Goal: Check status: Check status

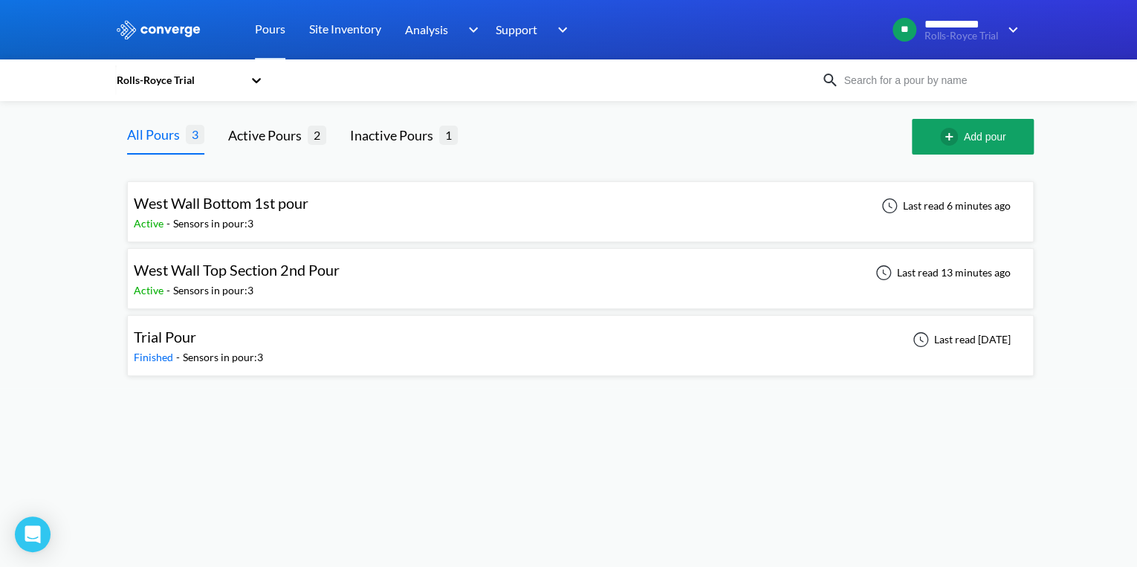
click at [275, 209] on span "West Wall Bottom 1st pour" at bounding box center [221, 203] width 175 height 18
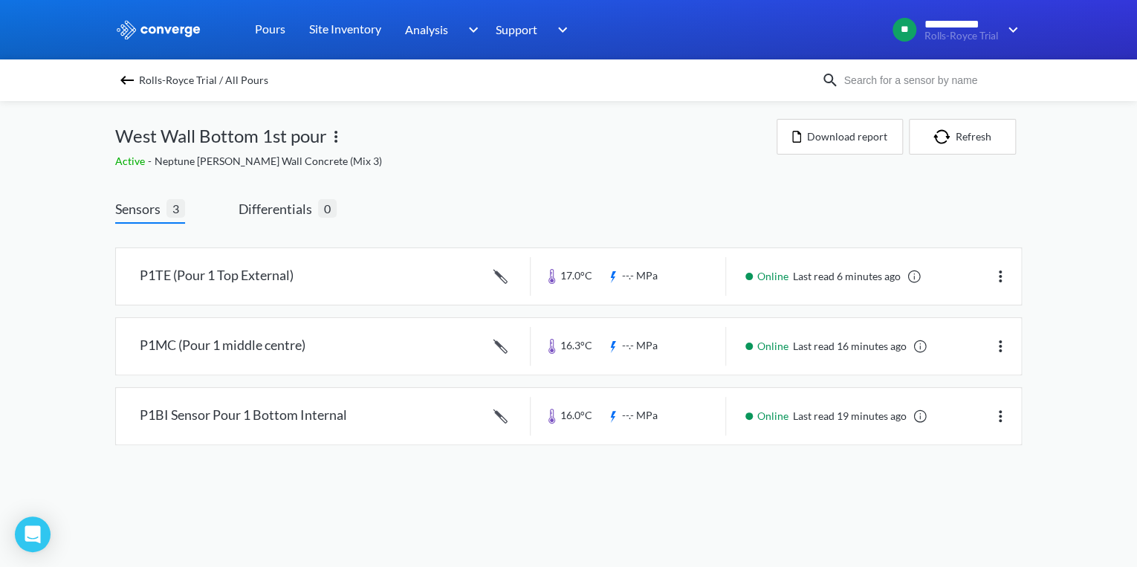
click at [131, 79] on img at bounding box center [127, 80] width 18 height 18
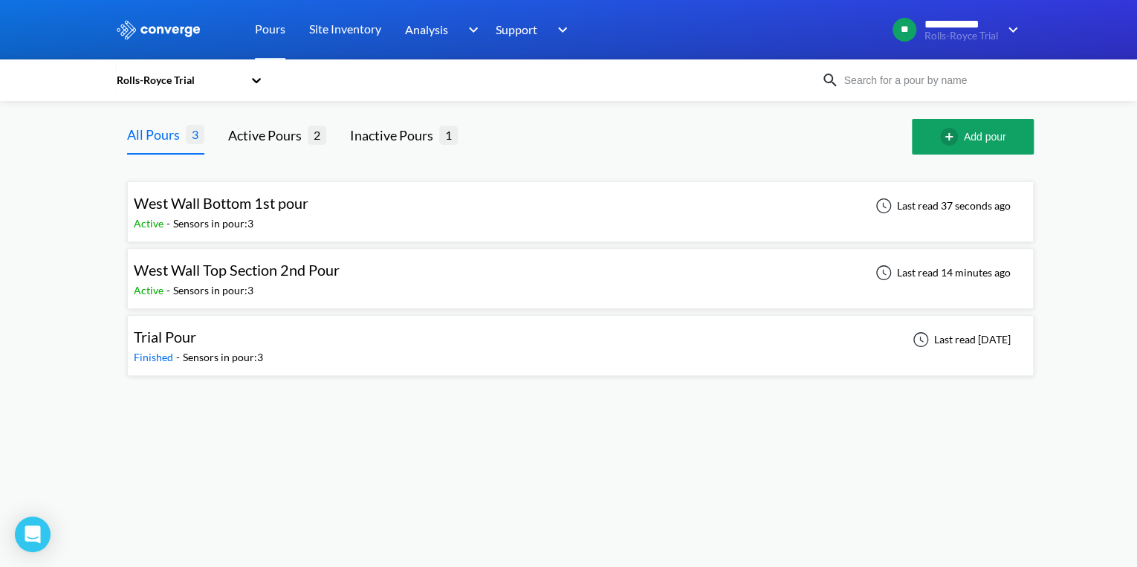
click at [211, 293] on div "Sensors in pour: 3" at bounding box center [213, 290] width 80 height 16
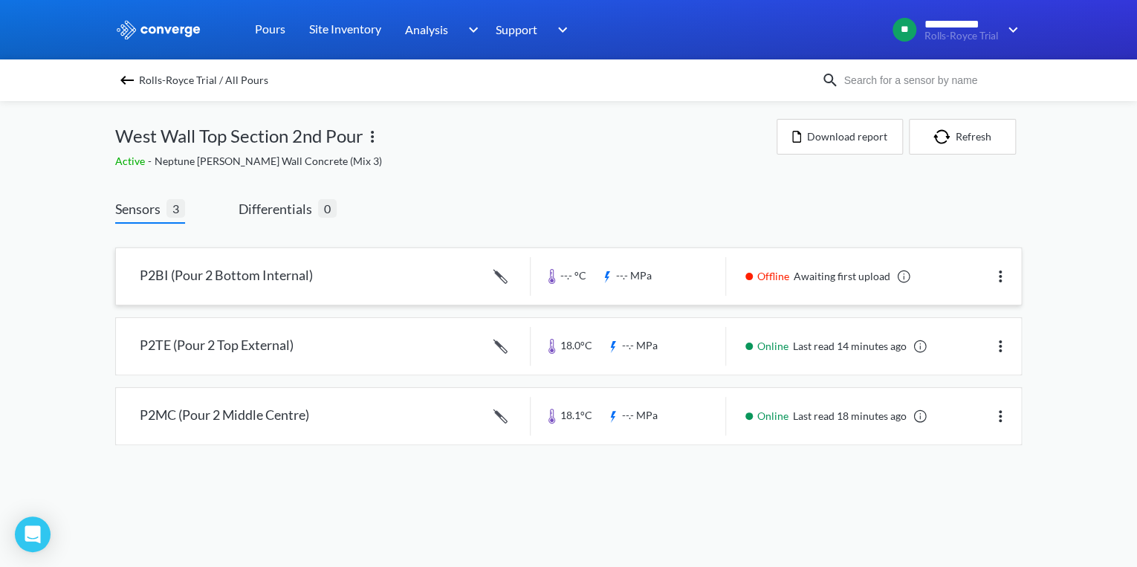
click at [181, 278] on link at bounding box center [568, 276] width 905 height 56
click at [300, 211] on span "Differentials" at bounding box center [277, 208] width 79 height 21
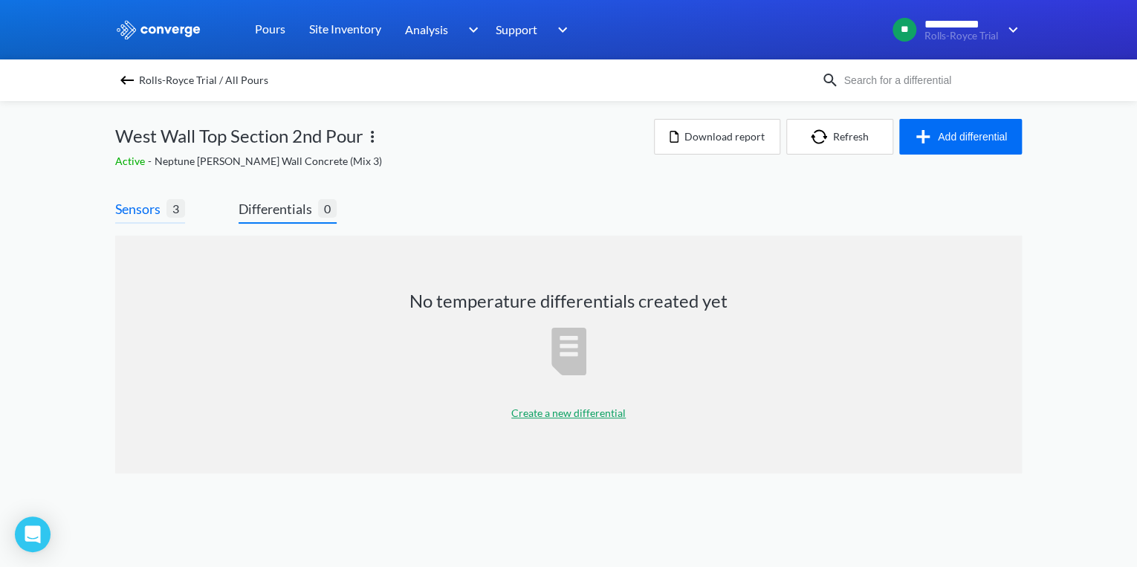
click at [125, 203] on span "Sensors" at bounding box center [140, 208] width 51 height 21
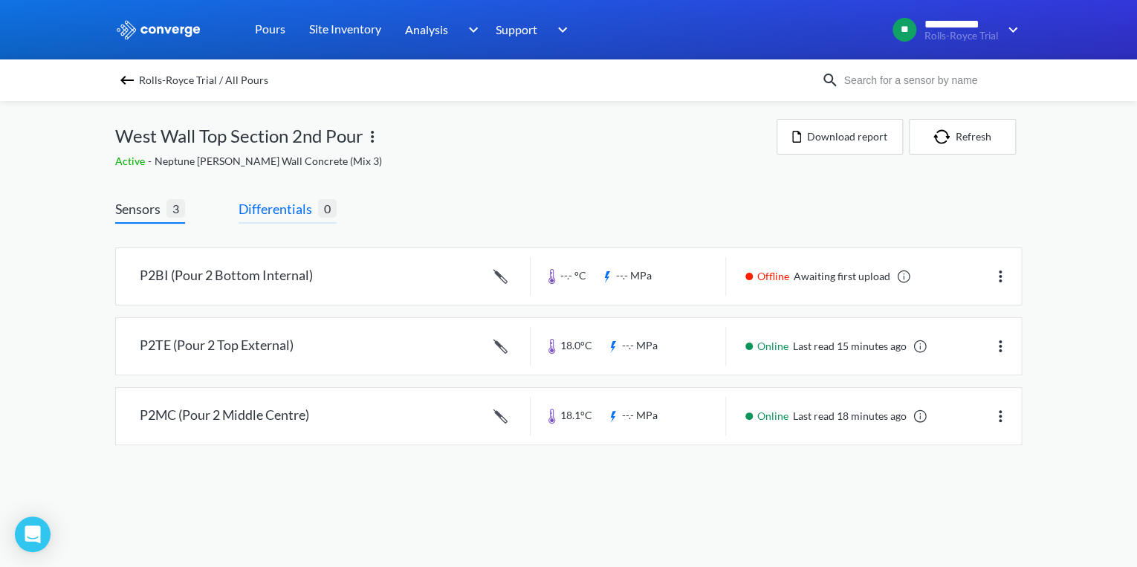
click at [285, 210] on span "Differentials" at bounding box center [277, 208] width 79 height 21
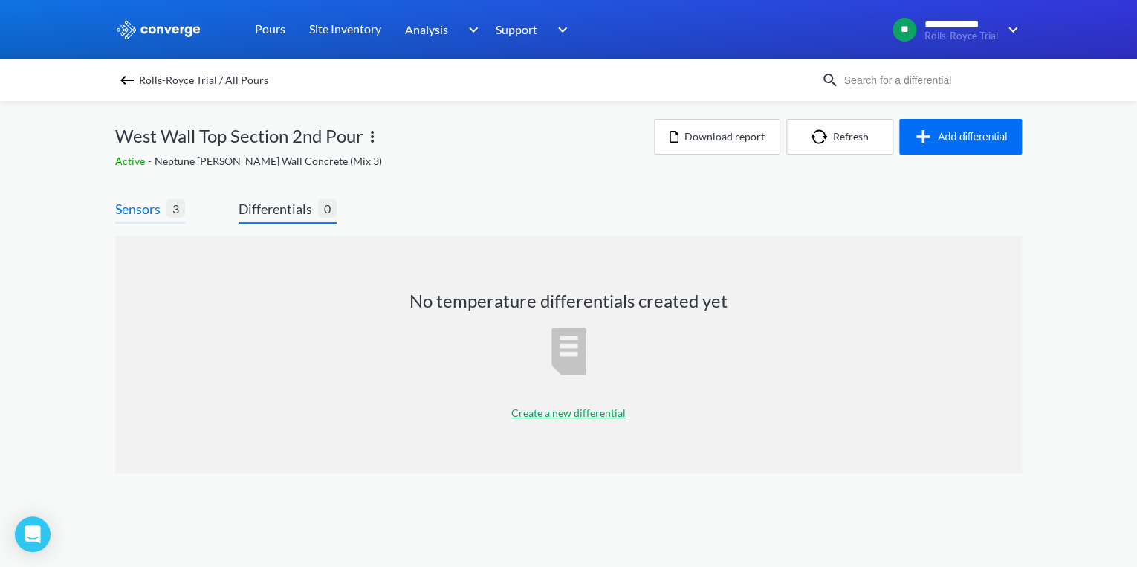
click at [145, 215] on span "Sensors" at bounding box center [140, 208] width 51 height 21
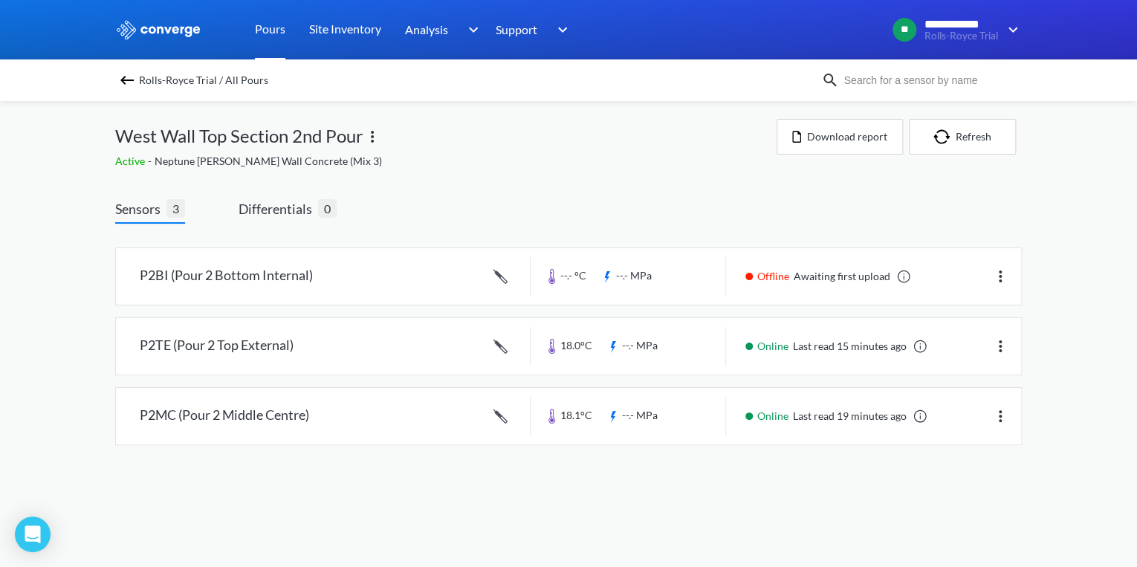
click at [270, 30] on link "Pours" at bounding box center [270, 29] width 30 height 59
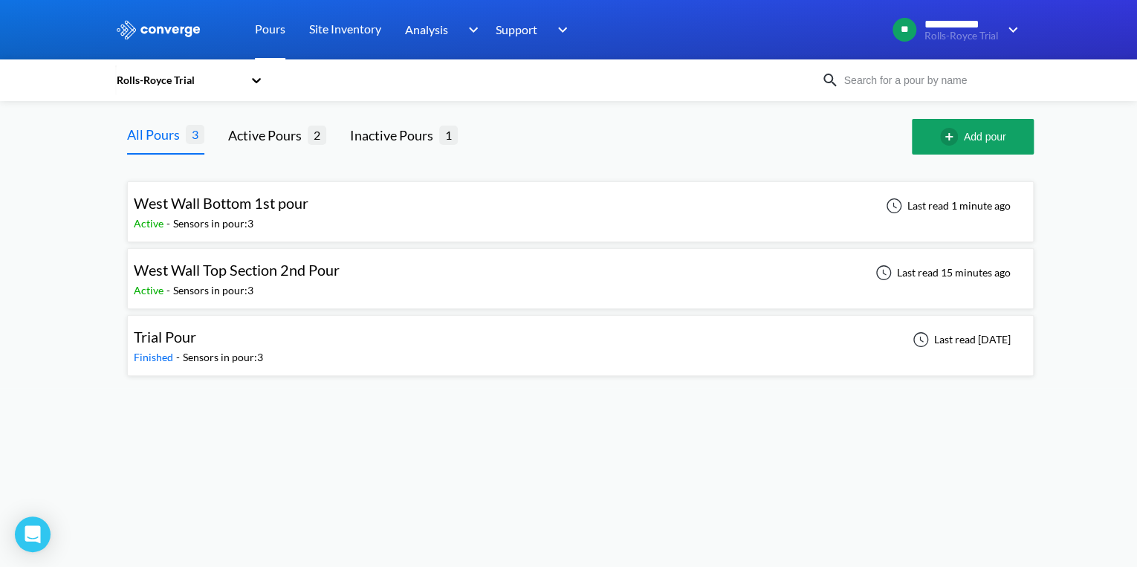
click at [261, 27] on link "Pours" at bounding box center [270, 29] width 30 height 59
click at [186, 205] on span "West Wall Bottom 1st pour" at bounding box center [221, 203] width 175 height 18
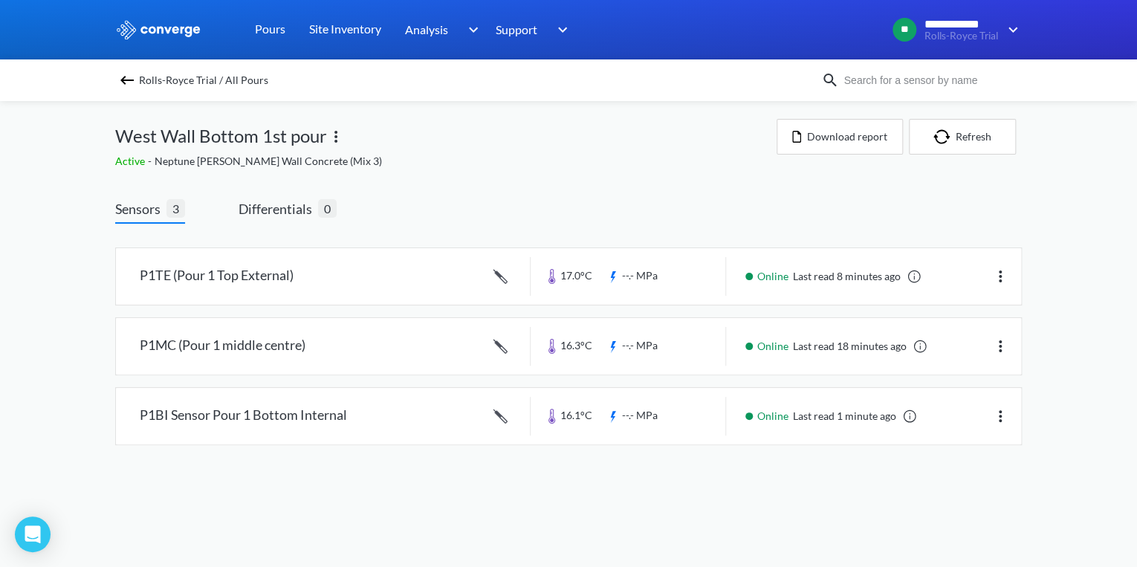
click at [153, 216] on span "Sensors" at bounding box center [140, 208] width 51 height 21
click at [235, 285] on link at bounding box center [568, 276] width 905 height 56
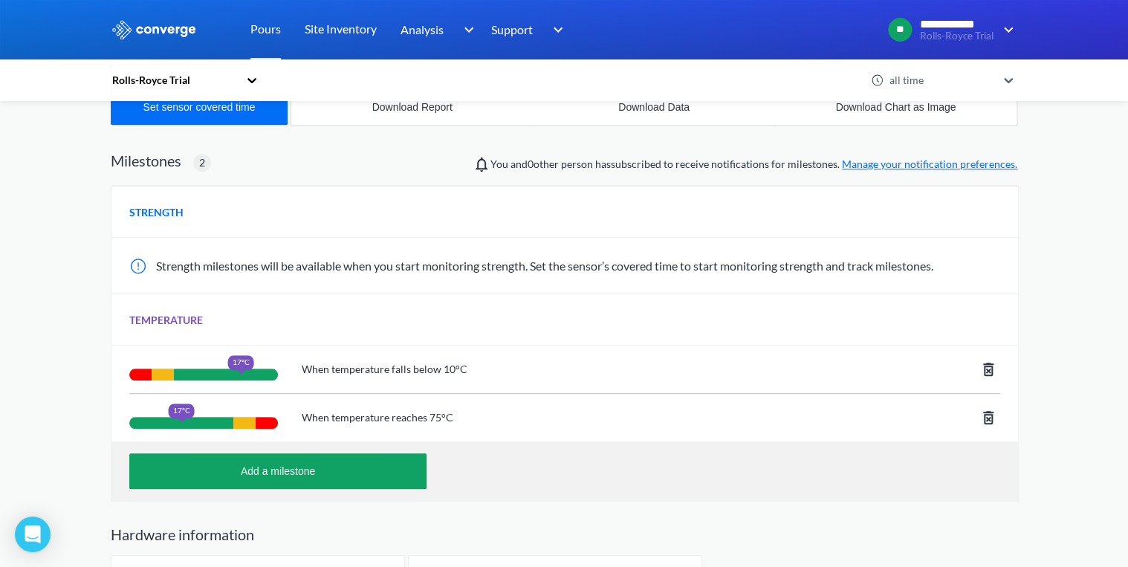
scroll to position [383, 0]
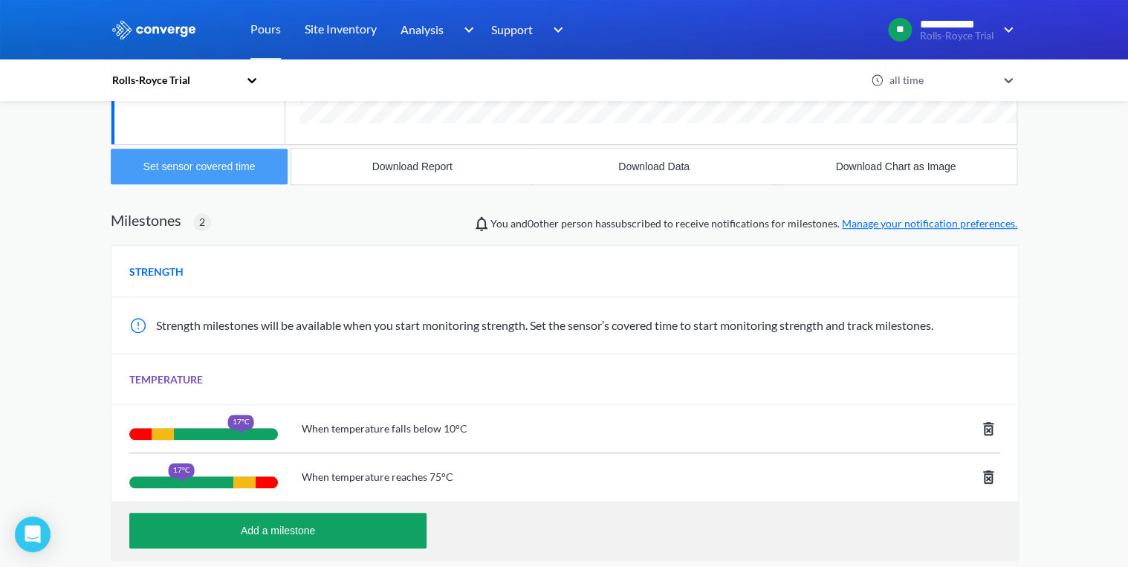
click at [195, 169] on div "Set sensor covered time" at bounding box center [199, 166] width 112 height 12
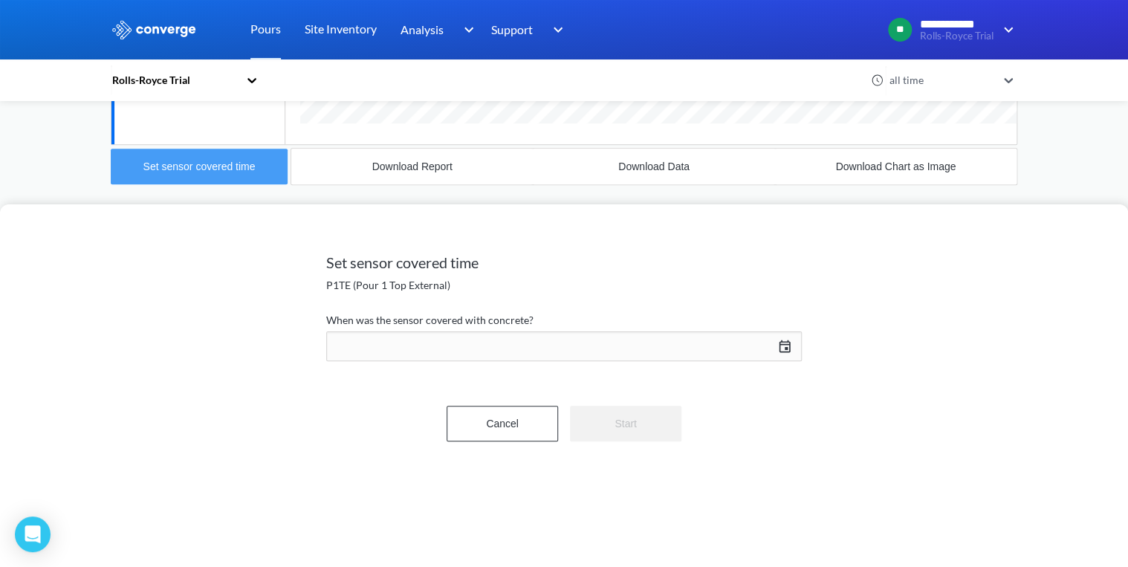
scroll to position [936, 906]
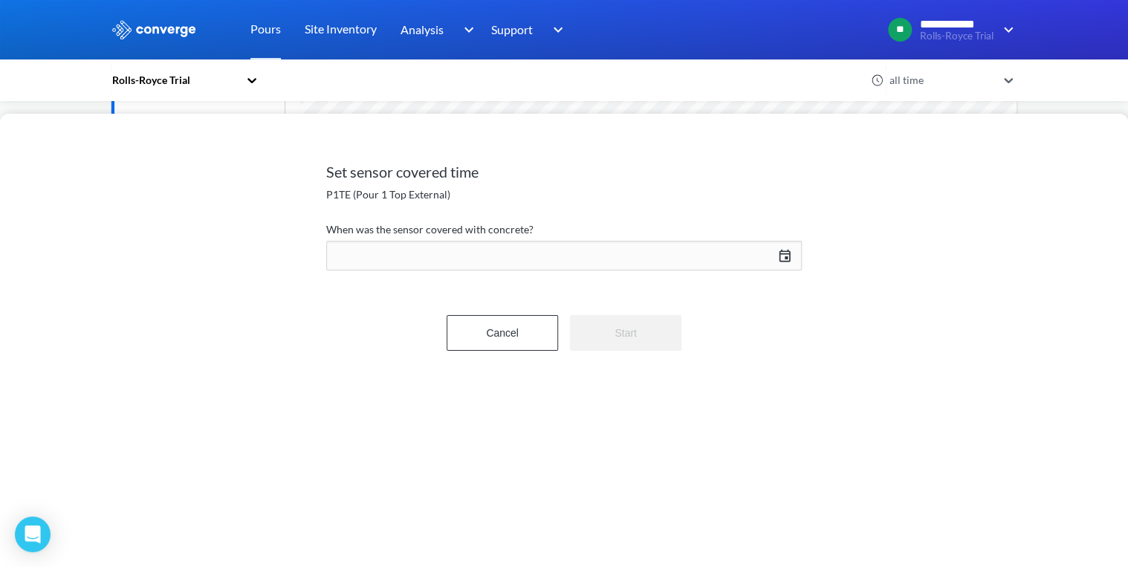
click at [786, 259] on div "[DATE] Press the down arrow key to interact with the calendar and select a date…" at bounding box center [563, 256] width 475 height 36
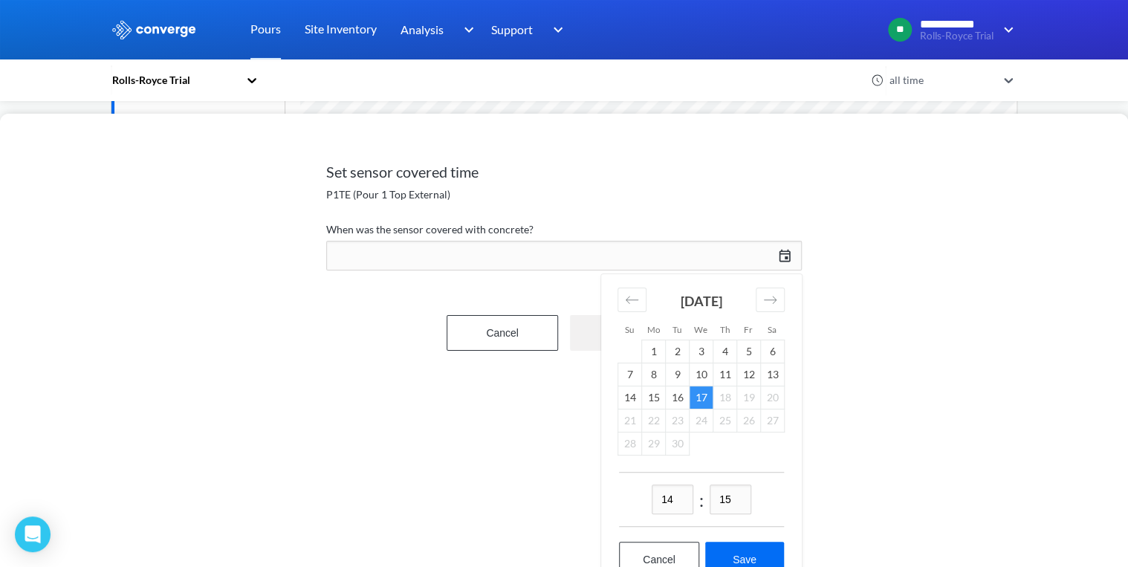
click at [391, 454] on div "Set sensor covered time P1TE (Pour 1 Top External) When was the sensor covered …" at bounding box center [564, 340] width 1128 height 453
click at [392, 316] on div "Cancel Start" at bounding box center [563, 333] width 475 height 36
click at [461, 342] on button "Cancel" at bounding box center [501, 333] width 111 height 36
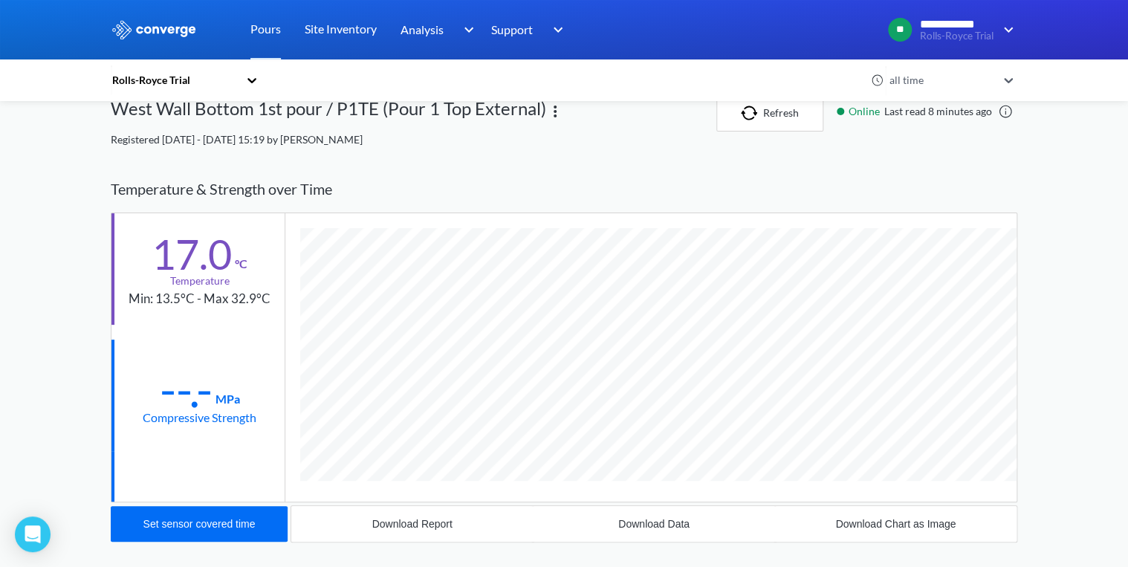
scroll to position [0, 0]
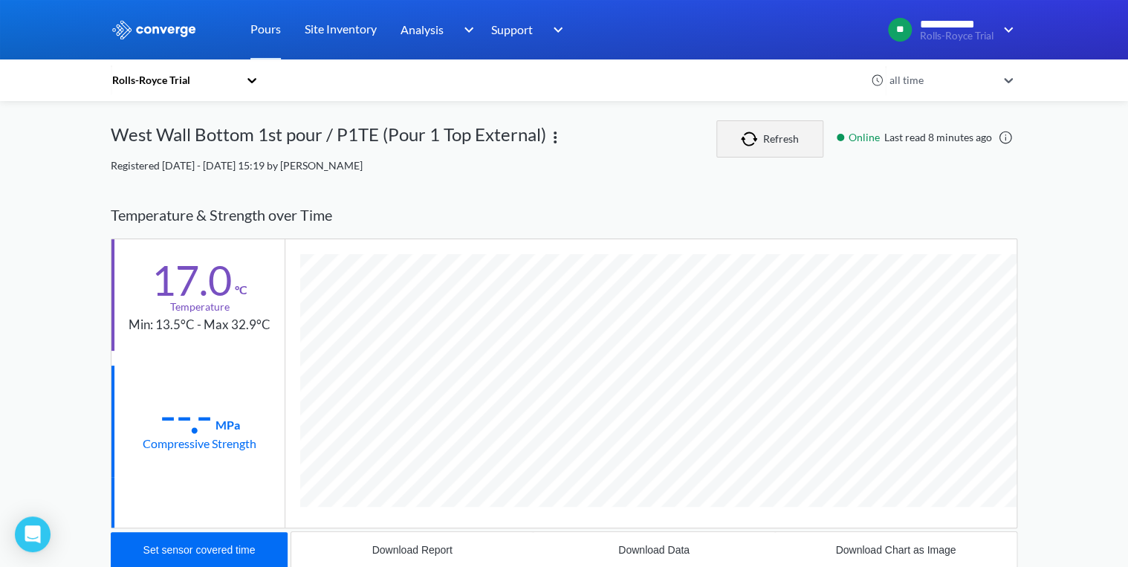
click at [752, 146] on img "button" at bounding box center [752, 138] width 22 height 15
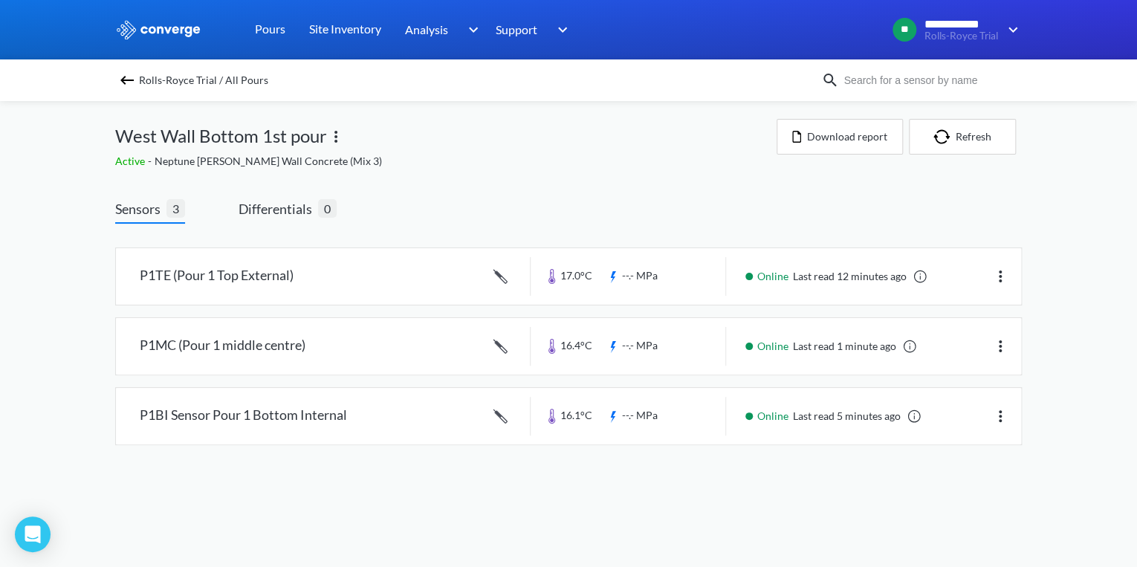
click at [131, 79] on img at bounding box center [127, 80] width 18 height 18
